Goal: Complete application form

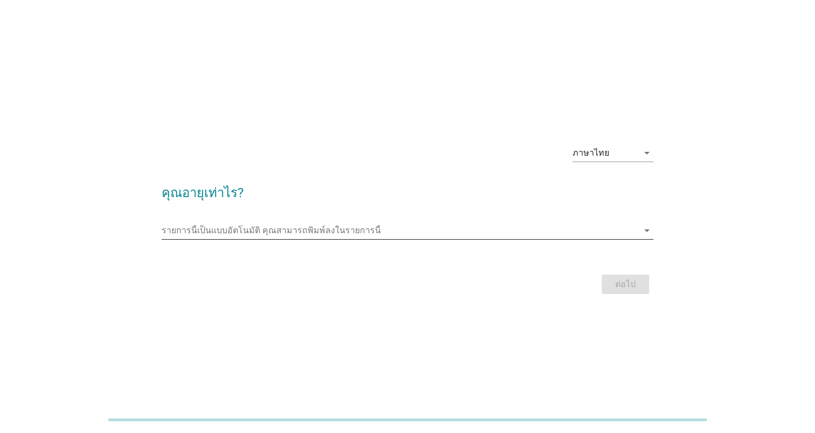
click at [643, 228] on icon "arrow_drop_down" at bounding box center [646, 230] width 13 height 13
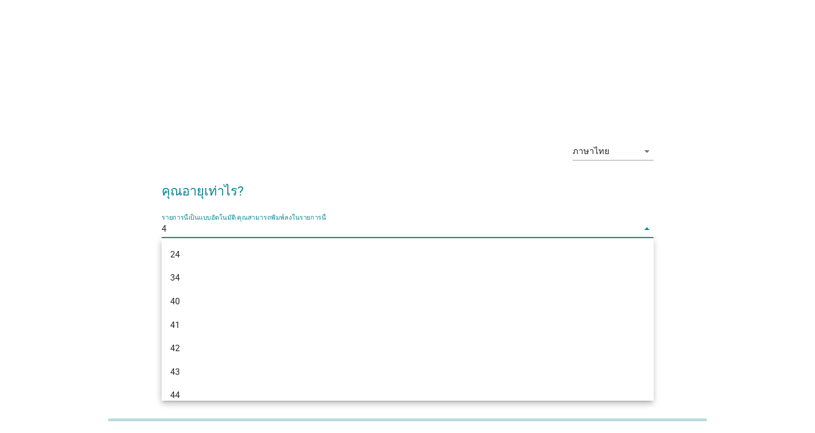
type input "42"
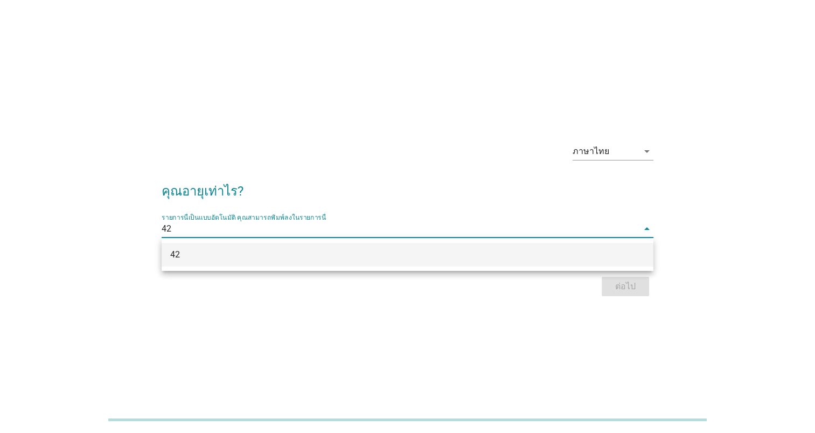
click at [330, 247] on div "42" at bounding box center [408, 255] width 492 height 24
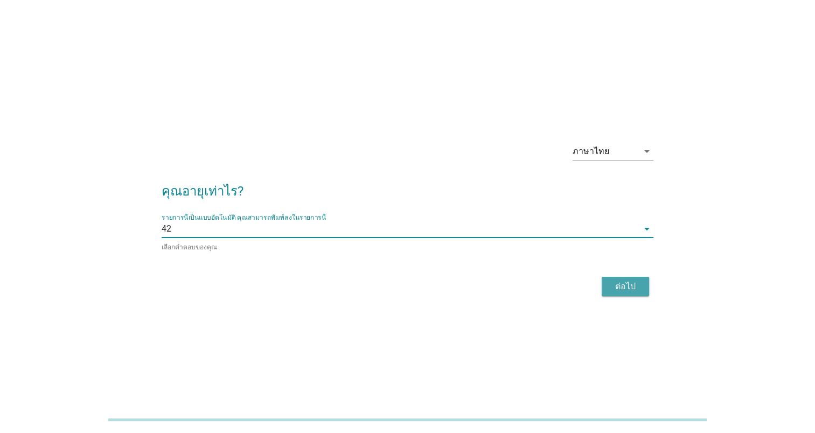
click at [627, 293] on button "ต่อไป" at bounding box center [624, 286] width 47 height 19
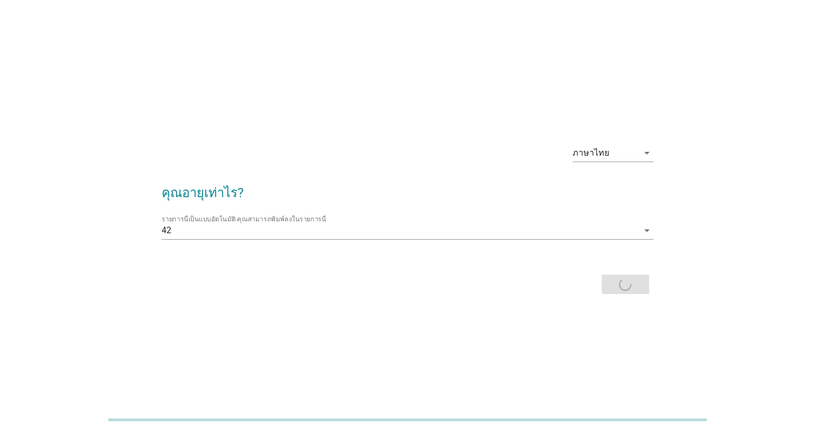
click at [627, 293] on div "ต่อไป" at bounding box center [408, 284] width 492 height 26
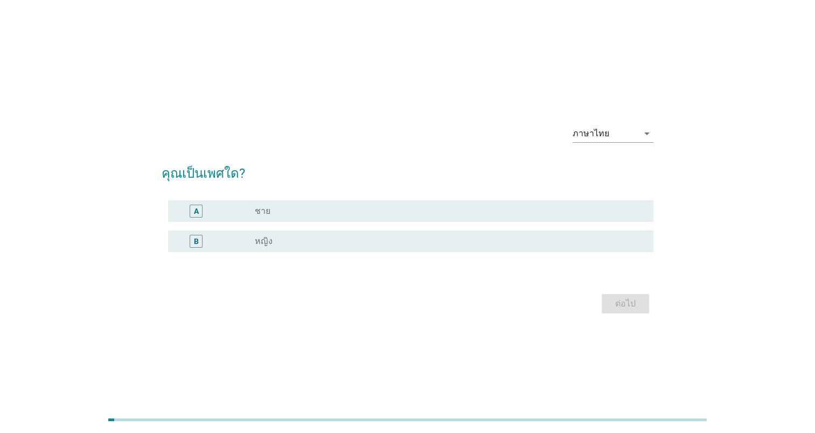
click at [278, 215] on div "radio_button_unchecked ชาย" at bounding box center [445, 211] width 381 height 11
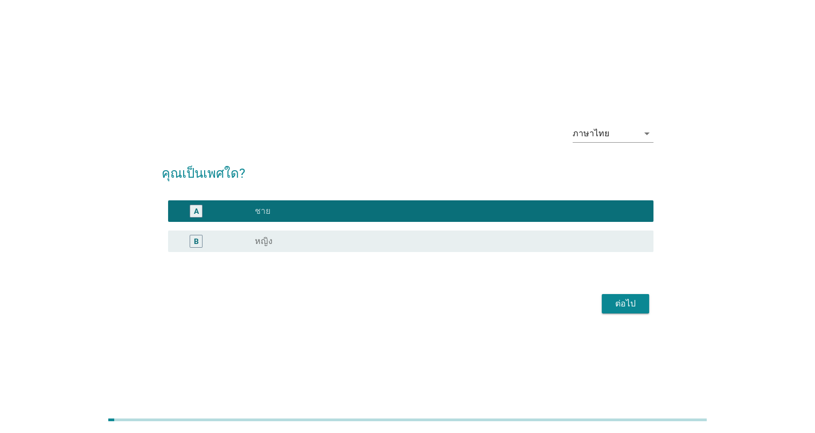
click at [633, 308] on div "ต่อไป" at bounding box center [625, 303] width 30 height 13
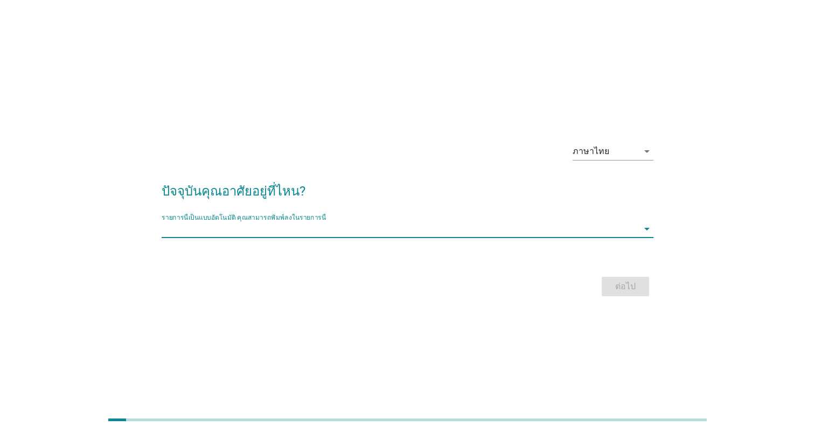
click at [394, 229] on input "รายการนี้เป็นแบบอัตโนมัติ คุณสามารถพิมพ์ลงในรายการนี้" at bounding box center [400, 228] width 477 height 17
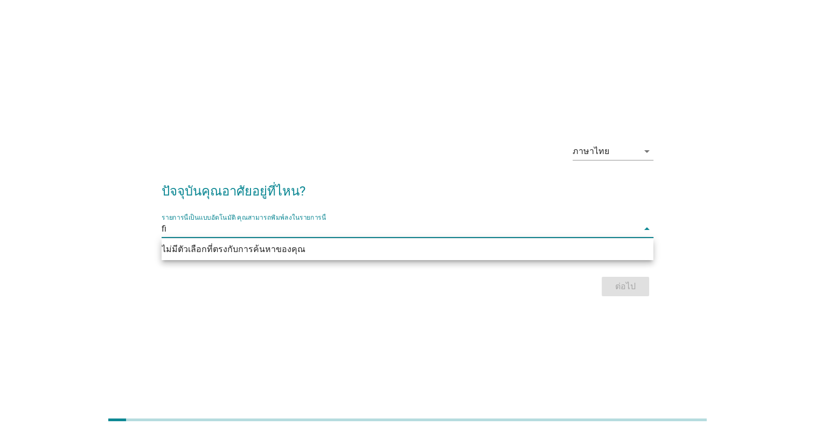
type input "f"
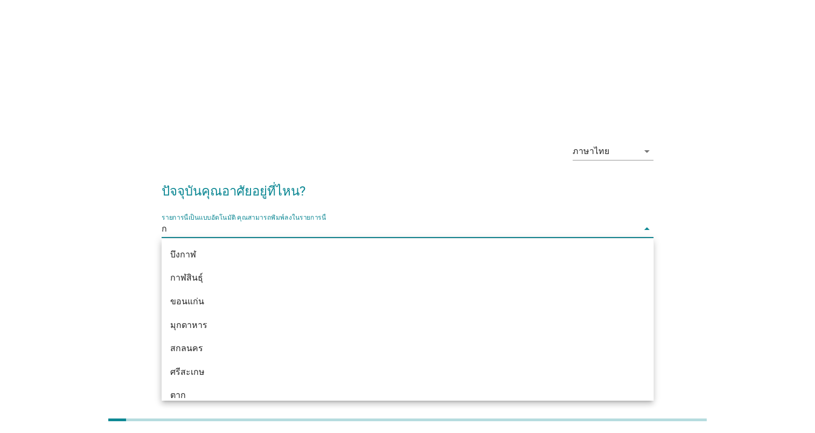
type input "กร"
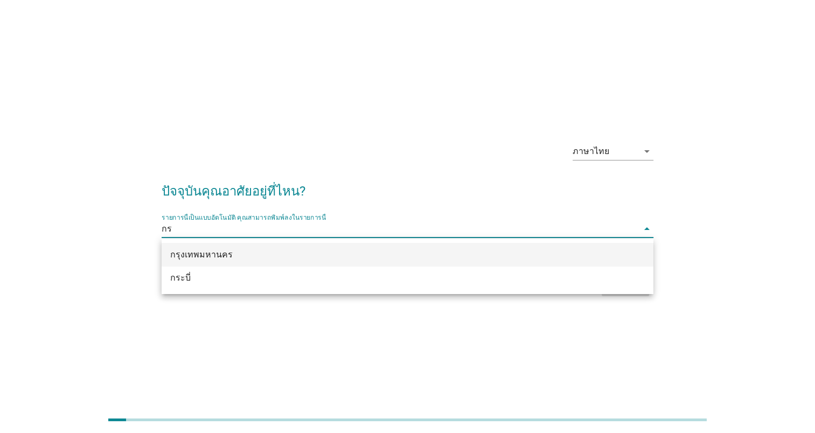
click at [296, 258] on div "กรุงเทพมหานคร" at bounding box center [387, 254] width 435 height 13
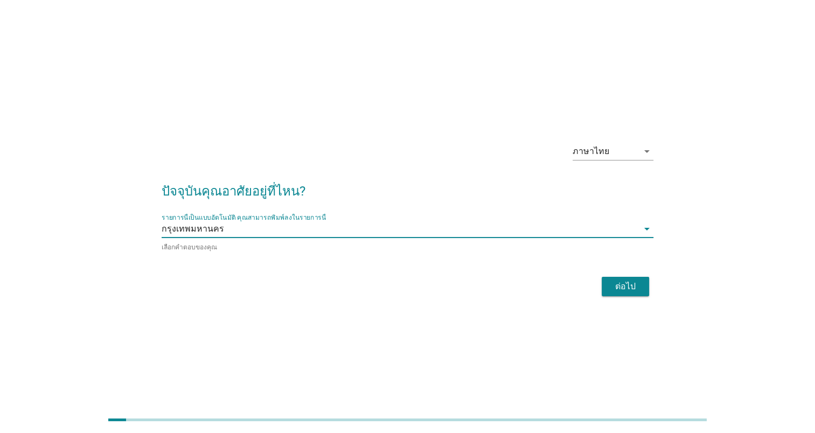
click at [627, 286] on div "ต่อไป" at bounding box center [625, 286] width 30 height 13
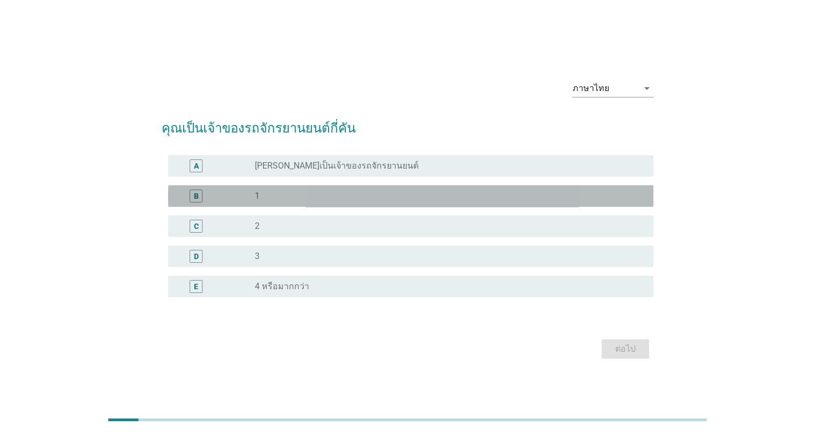
click at [318, 199] on div "radio_button_unchecked 1" at bounding box center [445, 196] width 381 height 11
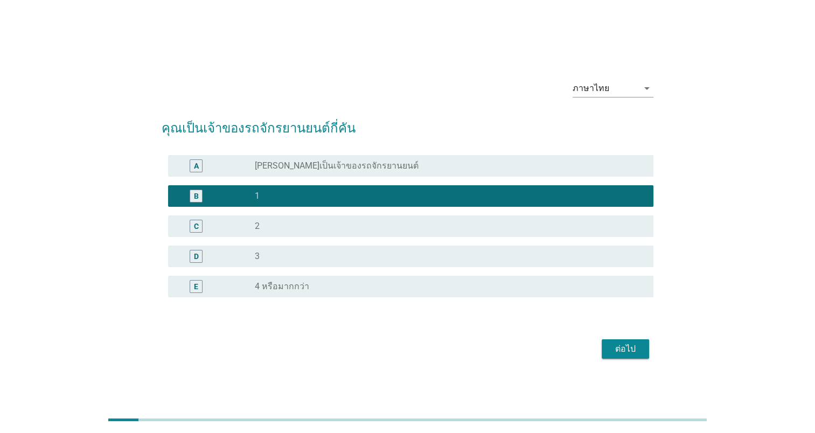
click at [627, 348] on div "ต่อไป" at bounding box center [625, 348] width 30 height 13
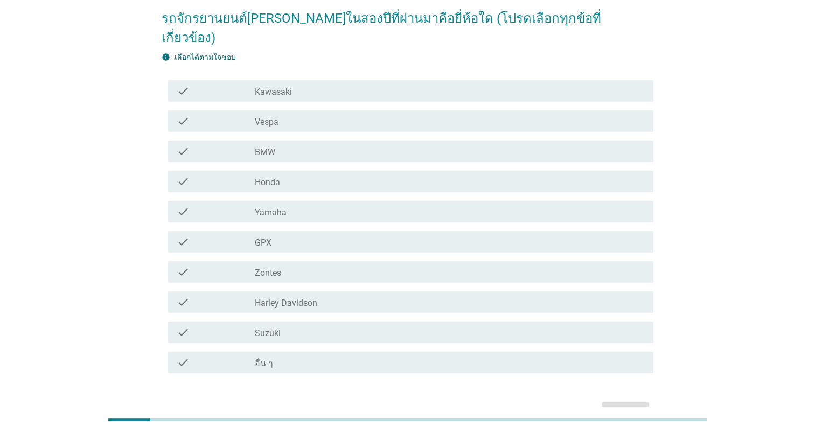
scroll to position [80, 0]
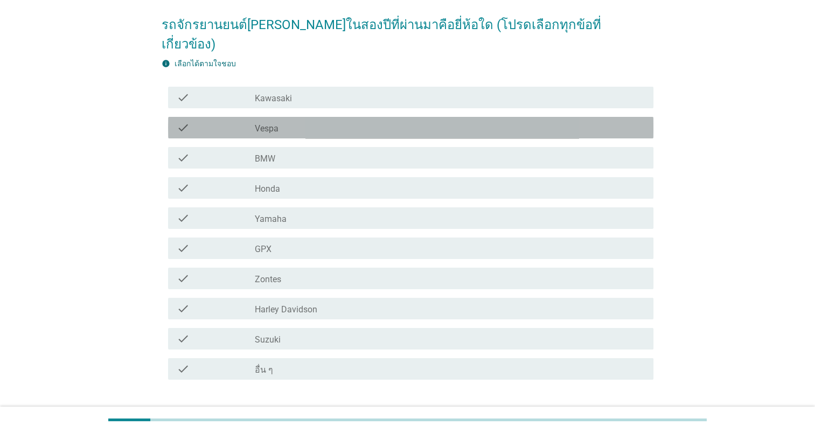
click at [179, 121] on icon "check" at bounding box center [183, 127] width 13 height 13
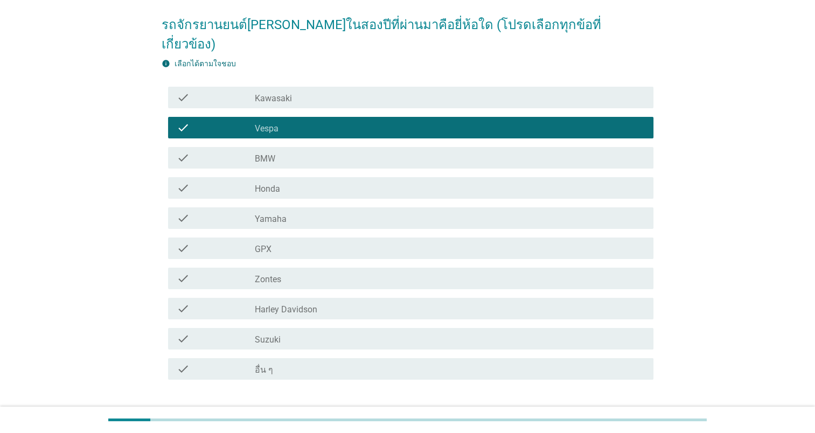
click at [634, 412] on div "ต่อไป" at bounding box center [625, 418] width 30 height 13
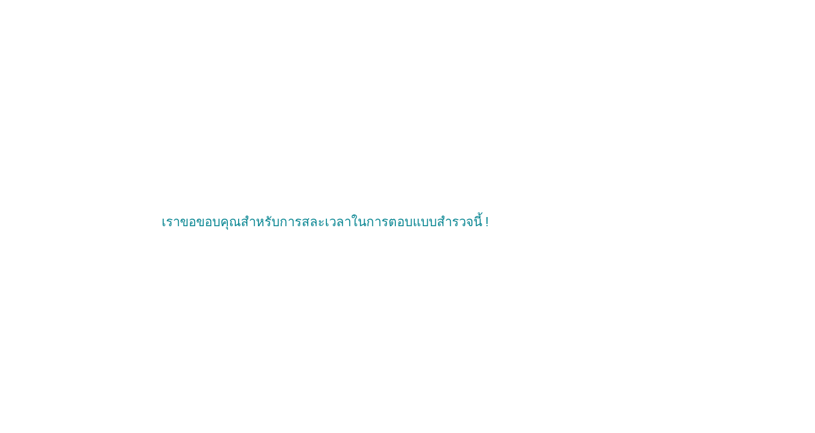
scroll to position [0, 0]
